Goal: Use online tool/utility: Utilize a website feature to perform a specific function

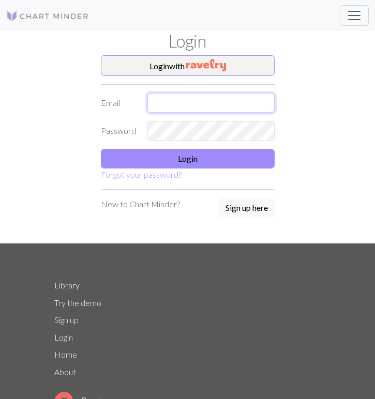
click at [185, 106] on input "text" at bounding box center [210, 103] width 127 height 20
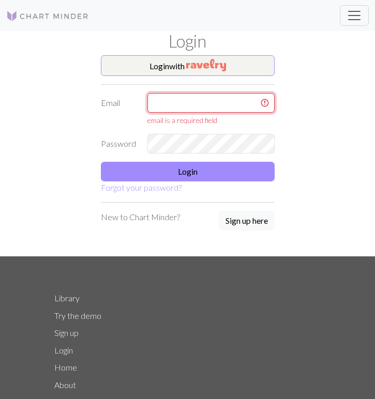
type input "[EMAIL_ADDRESS][DOMAIN_NAME]"
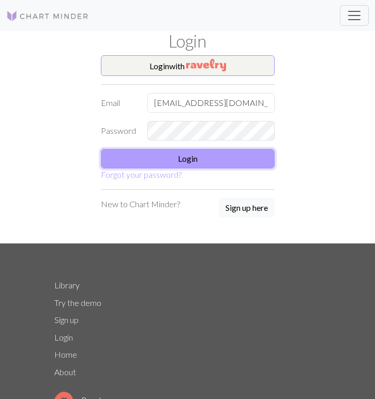
click at [197, 159] on button "Login" at bounding box center [188, 159] width 174 height 20
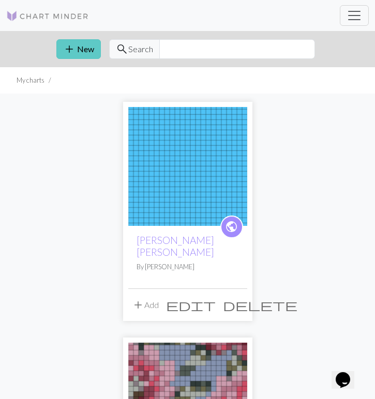
click at [84, 47] on button "add New" at bounding box center [78, 49] width 44 height 20
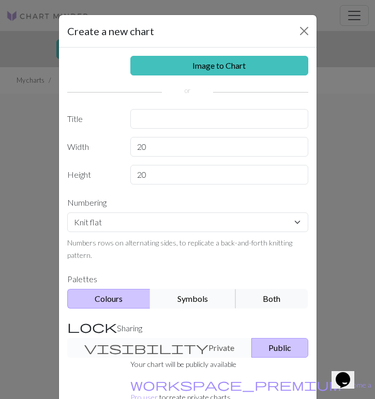
click at [182, 299] on button "Symbols" at bounding box center [193, 299] width 86 height 20
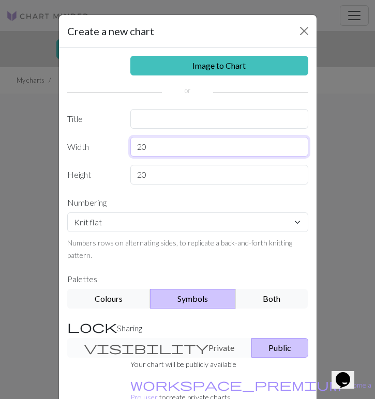
drag, startPoint x: 189, startPoint y: 151, endPoint x: 76, endPoint y: 150, distance: 112.1
click at [76, 150] on div "Width 20" at bounding box center [187, 147] width 253 height 20
type input "30"
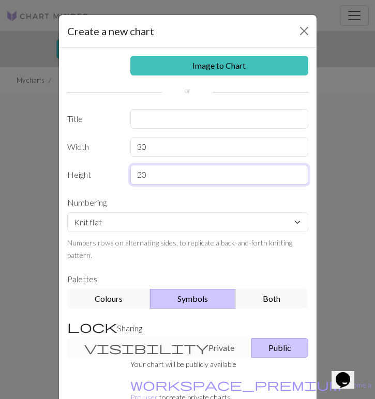
click at [156, 176] on input "20" at bounding box center [219, 175] width 178 height 20
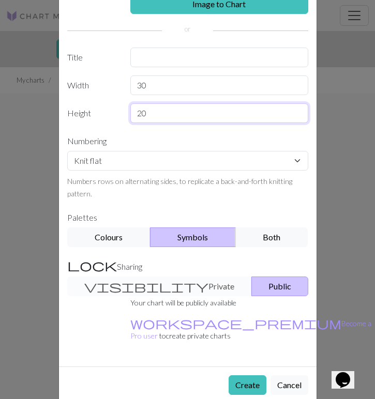
scroll to position [65, 0]
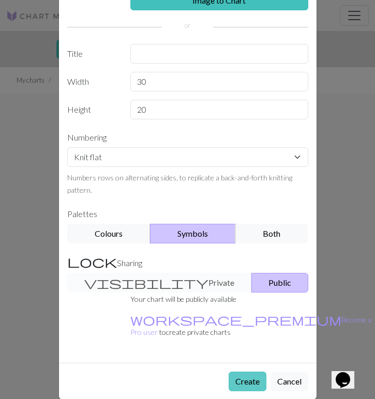
click at [244, 371] on button "Create" at bounding box center [247, 381] width 38 height 20
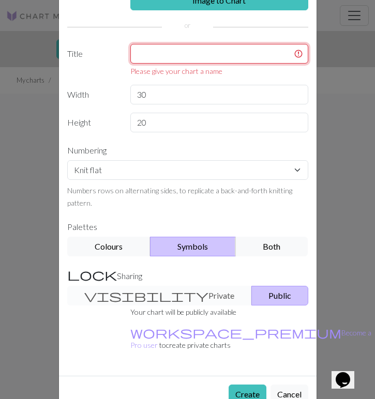
click at [167, 60] on input "text" at bounding box center [219, 54] width 178 height 20
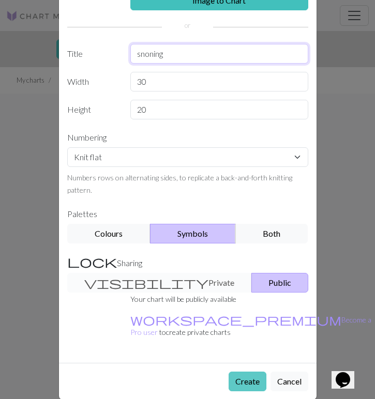
type input "snoning"
click at [239, 371] on button "Create" at bounding box center [247, 381] width 38 height 20
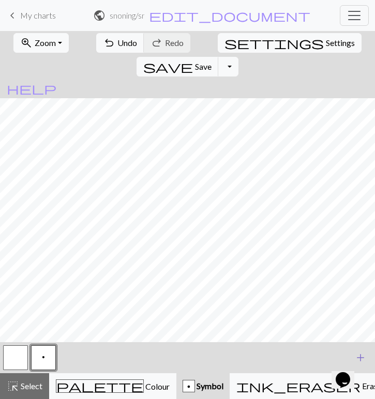
click at [364, 351] on span "add" at bounding box center [360, 357] width 12 height 14
click at [71, 357] on button "button" at bounding box center [71, 357] width 25 height 25
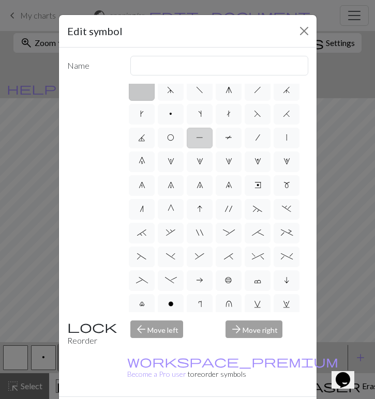
scroll to position [3, 0]
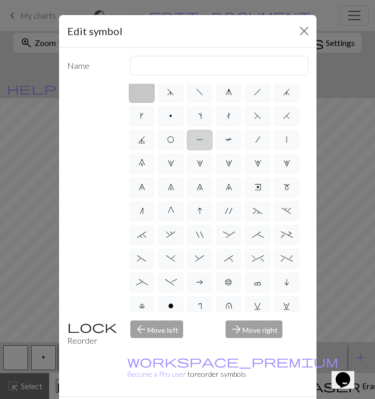
click at [199, 139] on span "P" at bounding box center [199, 139] width 7 height 8
click at [199, 139] on input "P" at bounding box center [199, 139] width 7 height 7
radio input "true"
type input "purl"
click at [220, 141] on label "T" at bounding box center [228, 140] width 26 height 21
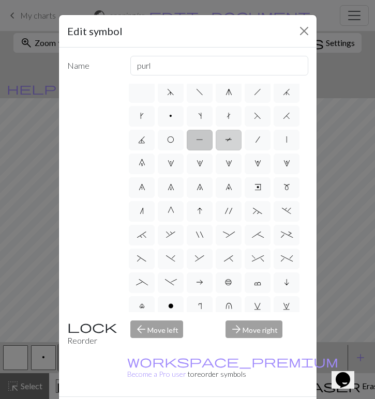
click at [225, 141] on input "T" at bounding box center [228, 139] width 7 height 7
radio input "true"
type input "ptbl"
click at [257, 139] on span "/" at bounding box center [257, 139] width 5 height 8
click at [257, 139] on input "/" at bounding box center [258, 139] width 7 height 7
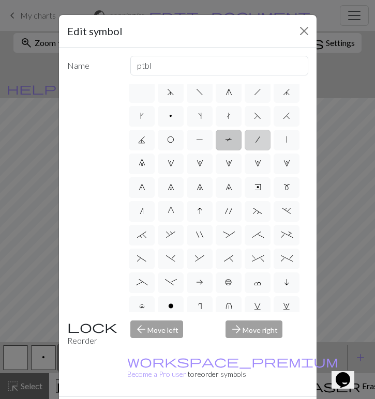
radio input "true"
type input "right leaning decrease"
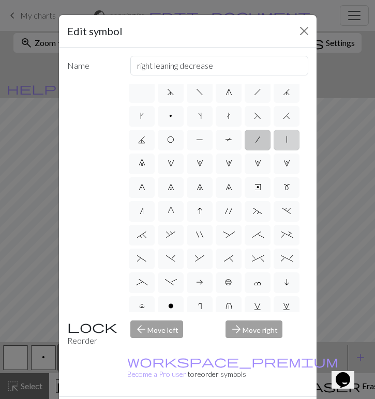
click at [286, 143] on span "|" at bounding box center [286, 139] width 1 height 8
click at [286, 143] on input "|" at bounding box center [289, 139] width 7 height 7
radio input "true"
type input "slip stitch"
click at [146, 163] on label "0" at bounding box center [142, 163] width 26 height 21
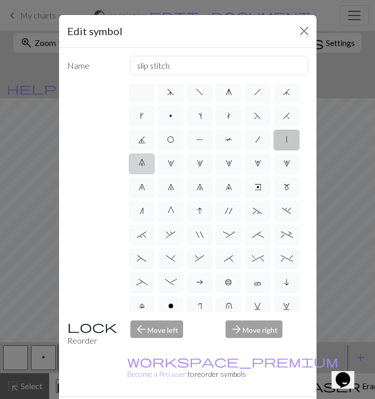
click at [145, 163] on input "0" at bounding box center [141, 163] width 7 height 7
radio input "true"
type input "decrease 5"
click at [167, 163] on span "1" at bounding box center [170, 163] width 7 height 8
click at [167, 163] on input "1" at bounding box center [170, 163] width 7 height 7
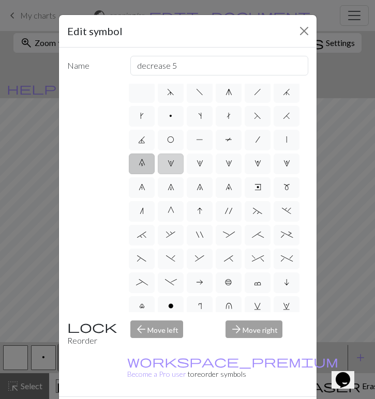
radio input "true"
type input "increase 1"
click at [205, 163] on label "2" at bounding box center [199, 163] width 26 height 21
click at [203, 163] on input "2" at bounding box center [199, 163] width 7 height 7
radio input "true"
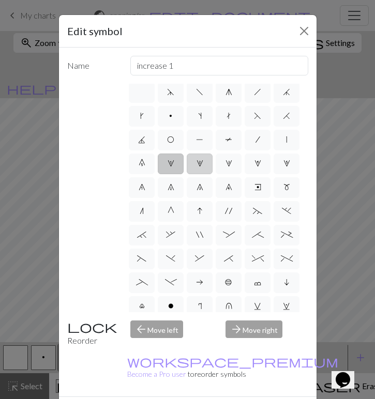
type input "increase 2"
click at [232, 164] on label "3" at bounding box center [228, 163] width 26 height 21
click at [232, 164] on input "3" at bounding box center [228, 163] width 7 height 7
radio input "true"
type input "increase 3"
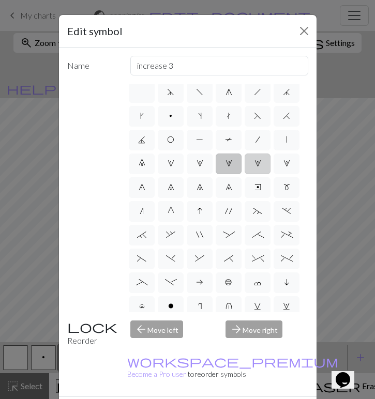
click at [261, 165] on label "4" at bounding box center [257, 163] width 26 height 21
click at [261, 165] on input "4" at bounding box center [257, 163] width 7 height 7
radio input "true"
type input "increase 4"
click at [286, 166] on span "5" at bounding box center [286, 163] width 7 height 8
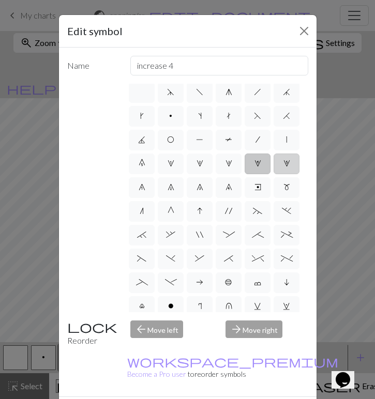
click at [286, 166] on input "5" at bounding box center [286, 163] width 7 height 7
radio input "true"
type input "increase 5"
click at [141, 185] on span "6" at bounding box center [141, 187] width 7 height 8
click at [141, 185] on input "6" at bounding box center [141, 187] width 7 height 7
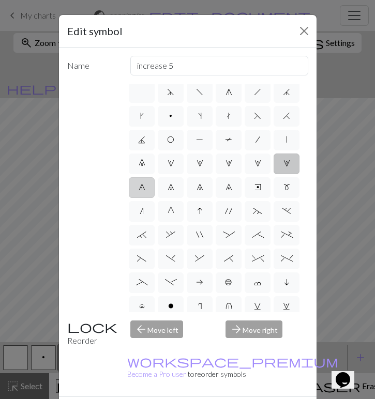
radio input "true"
type input "decrease 1"
click at [161, 186] on label "7" at bounding box center [171, 187] width 26 height 21
click at [167, 186] on input "7" at bounding box center [170, 187] width 7 height 7
radio input "true"
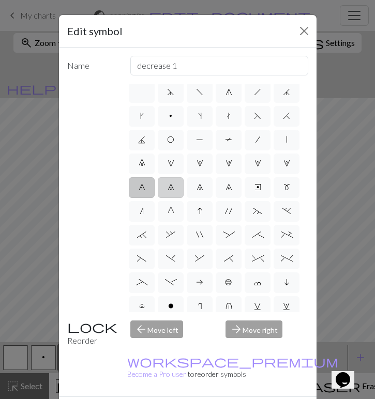
type input "decrease 2"
click at [198, 184] on span "8" at bounding box center [199, 187] width 7 height 8
click at [198, 184] on input "8" at bounding box center [199, 187] width 7 height 7
radio input "true"
type input "decrease 3"
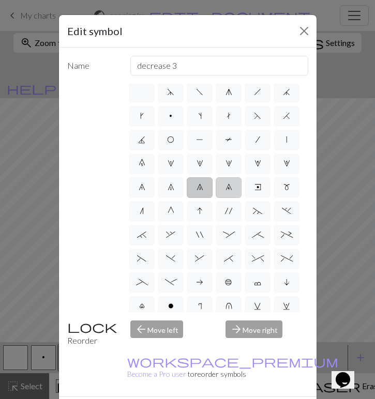
click at [229, 184] on span "9" at bounding box center [228, 187] width 7 height 8
click at [229, 184] on input "9" at bounding box center [228, 187] width 7 height 7
radio input "true"
type input "decrease 4"
click at [261, 181] on label "e" at bounding box center [257, 187] width 26 height 21
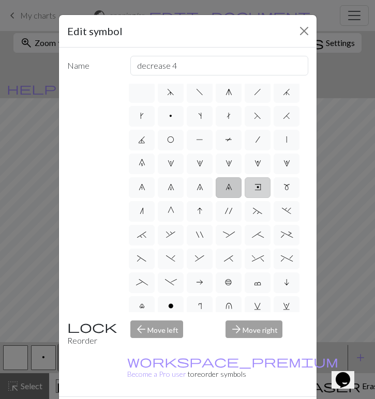
click at [261, 184] on input "e" at bounding box center [257, 187] width 7 height 7
radio input "true"
type input "Right end"
click at [287, 190] on span "m" at bounding box center [286, 187] width 7 height 8
click at [287, 190] on input "m" at bounding box center [286, 187] width 7 height 7
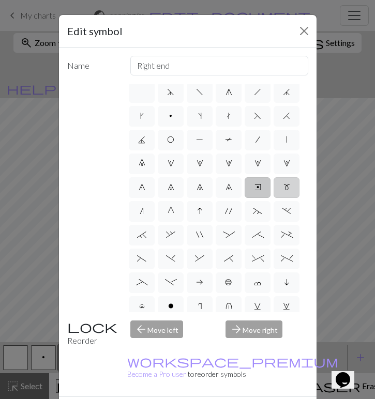
radio input "true"
type input "m1"
click at [136, 216] on label "n" at bounding box center [142, 211] width 26 height 21
click at [139, 214] on input "n" at bounding box center [142, 211] width 7 height 7
radio input "true"
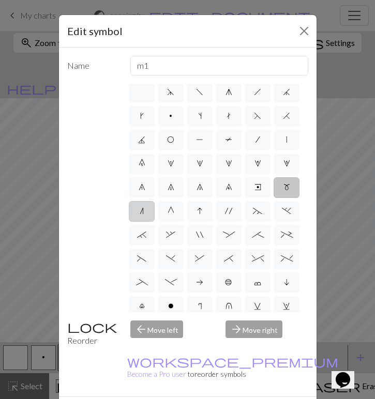
type input "k2tog"
click at [172, 215] on span "G" at bounding box center [170, 211] width 7 height 8
click at [172, 214] on input "G" at bounding box center [170, 211] width 7 height 7
radio input "true"
type input "psso"
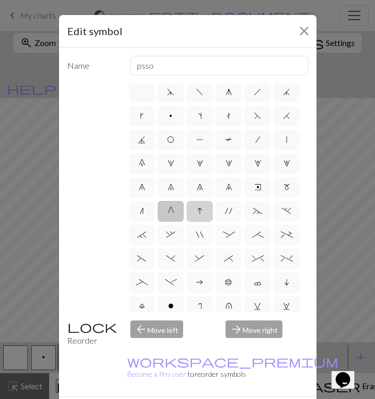
click at [206, 212] on label "I" at bounding box center [199, 211] width 26 height 21
click at [204, 212] on input "I" at bounding box center [200, 211] width 7 height 7
radio input "true"
type input "sk2p"
click at [226, 209] on span "'" at bounding box center [228, 211] width 7 height 8
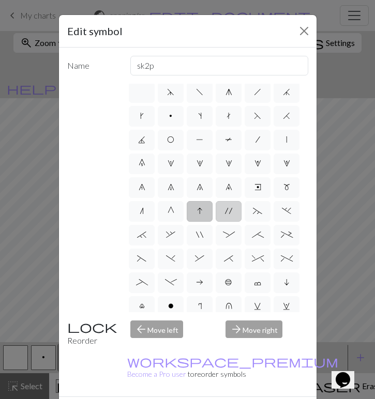
click at [226, 209] on input "'" at bounding box center [228, 211] width 7 height 7
radio input "true"
type input "cable extra"
click at [253, 144] on label "/" at bounding box center [257, 140] width 26 height 21
click at [255, 143] on input "/" at bounding box center [258, 139] width 7 height 7
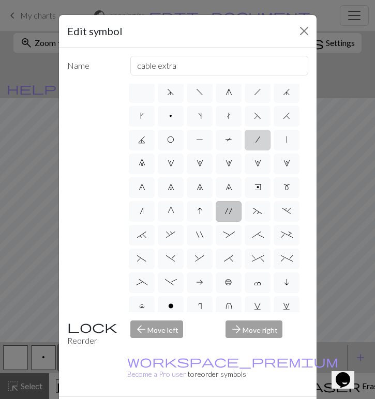
radio input "true"
type input "right leaning decrease"
click at [230, 211] on span "'" at bounding box center [228, 211] width 7 height 8
click at [230, 211] on input "'" at bounding box center [228, 211] width 7 height 7
radio input "true"
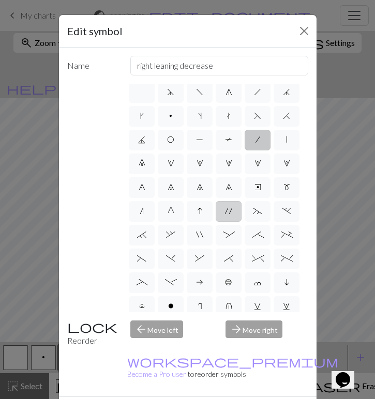
type input "cable extra"
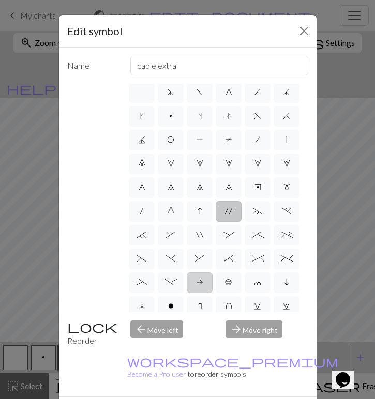
click at [204, 280] on label "a" at bounding box center [199, 282] width 26 height 21
click at [203, 280] on input "a" at bounding box center [199, 282] width 7 height 7
radio input "true"
type input "Purl on WS"
click at [253, 212] on span "~" at bounding box center [257, 211] width 9 height 8
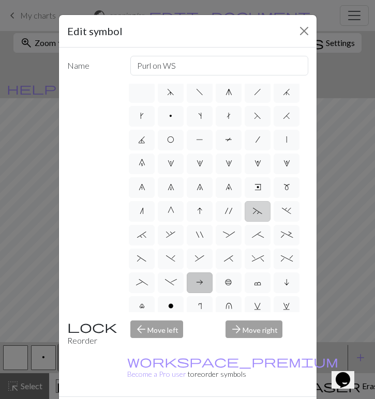
click at [253, 212] on input "~" at bounding box center [256, 211] width 7 height 7
radio input "true"
type input "3+ stitch left twist"
click at [284, 210] on span "." at bounding box center [286, 211] width 9 height 8
click at [284, 210] on input "." at bounding box center [285, 211] width 7 height 7
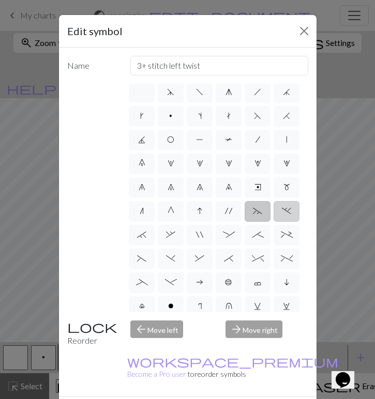
radio input "true"
click at [147, 236] on label "`" at bounding box center [142, 235] width 26 height 21
click at [144, 236] on input "`" at bounding box center [140, 234] width 7 height 7
radio input "true"
type input "3+ stitch right twist"
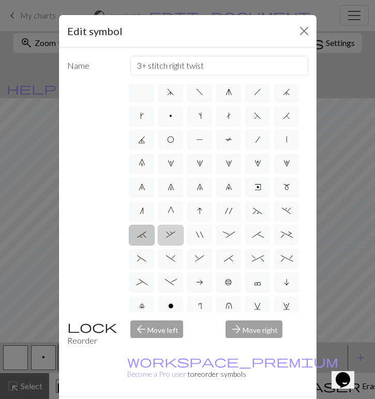
click at [164, 236] on label "," at bounding box center [171, 235] width 26 height 21
click at [166, 236] on input "," at bounding box center [169, 234] width 7 height 7
radio input "true"
click at [200, 237] on span """ at bounding box center [199, 234] width 7 height 8
click at [200, 237] on input """ at bounding box center [199, 234] width 7 height 7
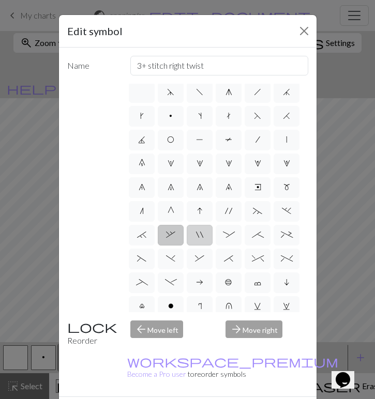
radio input "true"
type input "cable extra"
click at [231, 234] on span ":" at bounding box center [229, 234] width 12 height 8
click at [229, 234] on input ":" at bounding box center [226, 234] width 7 height 7
radio input "true"
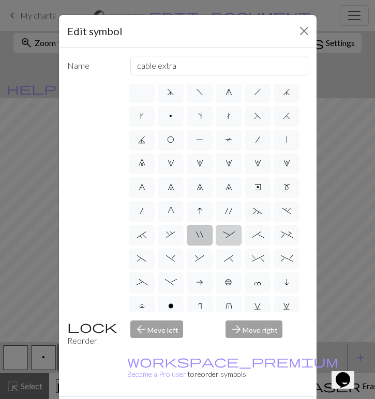
type input "left part of 4+ stitch cable wyib"
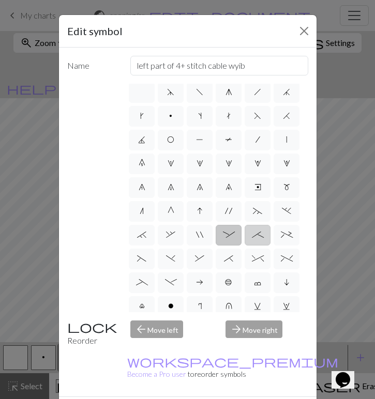
click at [250, 234] on label ";" at bounding box center [257, 235] width 26 height 21
click at [252, 234] on input ";" at bounding box center [255, 234] width 7 height 7
radio input "true"
type input "right part of 4+ stitch cable wyib"
click at [283, 234] on span "+" at bounding box center [287, 234] width 12 height 8
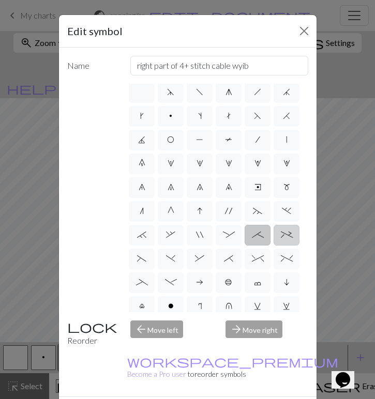
click at [283, 234] on input "+" at bounding box center [284, 234] width 7 height 7
radio input "true"
type input "2 stitch left purl twist cable"
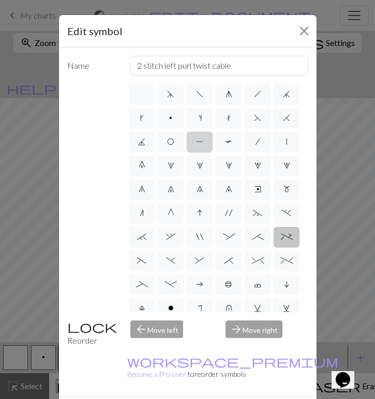
click at [200, 141] on span "P" at bounding box center [199, 141] width 7 height 8
click at [200, 141] on input "P" at bounding box center [199, 139] width 7 height 7
radio input "true"
type input "purl"
click at [300, 32] on button "Close" at bounding box center [303, 31] width 17 height 17
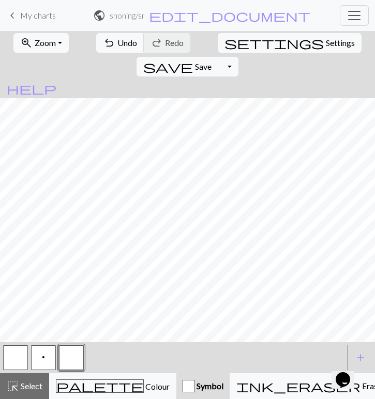
click at [79, 360] on button "button" at bounding box center [71, 357] width 25 height 25
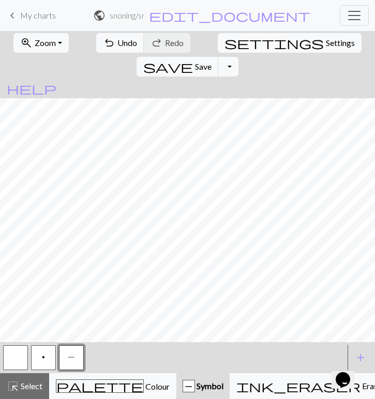
click at [44, 357] on span "p" at bounding box center [43, 357] width 3 height 8
click at [72, 356] on span "P" at bounding box center [71, 357] width 7 height 8
click at [14, 361] on button "button" at bounding box center [15, 357] width 25 height 25
click at [41, 357] on button "p" at bounding box center [43, 357] width 25 height 25
click at [71, 356] on span "P" at bounding box center [71, 357] width 7 height 8
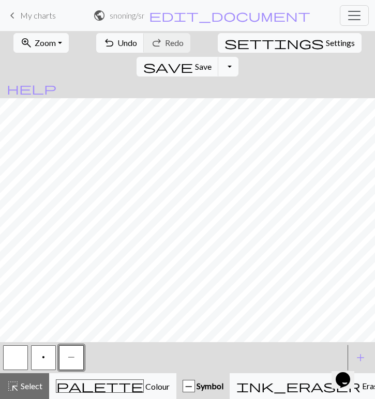
click at [12, 354] on button "button" at bounding box center [15, 357] width 25 height 25
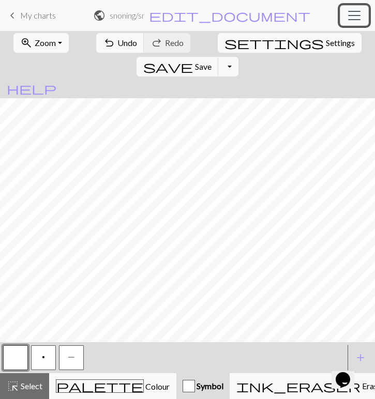
click at [361, 15] on span "Toggle navigation" at bounding box center [353, 15] width 15 height 15
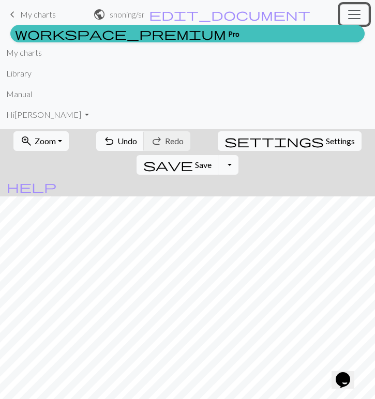
click at [355, 18] on span "Toggle navigation" at bounding box center [353, 14] width 15 height 15
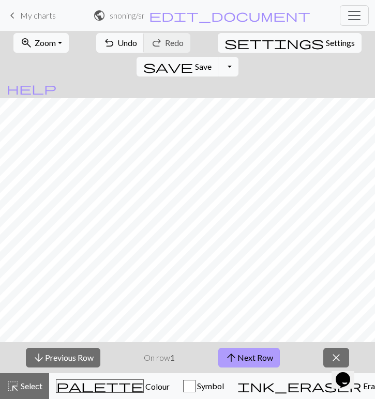
click at [246, 357] on button "arrow_upward Next Row" at bounding box center [248, 358] width 61 height 20
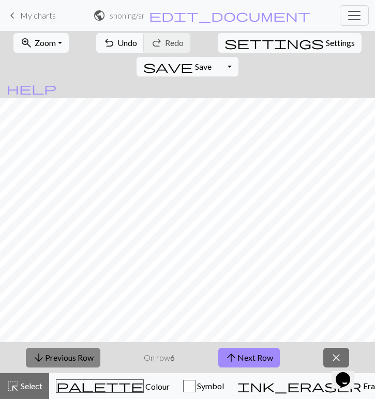
click at [72, 354] on button "arrow_downward Previous Row" at bounding box center [63, 358] width 74 height 20
